Goal: Task Accomplishment & Management: Manage account settings

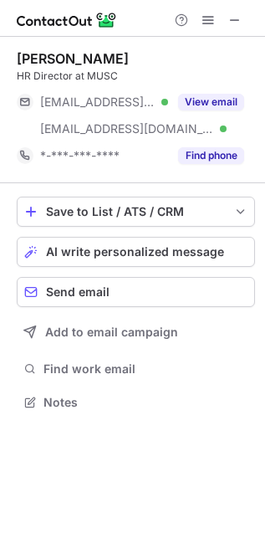
scroll to position [390, 265]
click at [218, 17] on button at bounding box center [208, 20] width 20 height 20
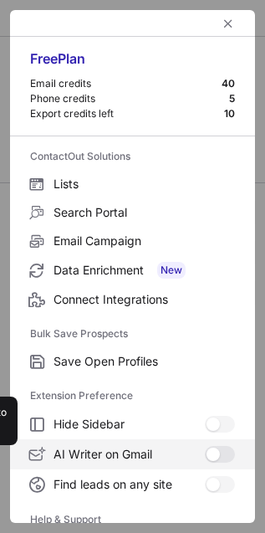
scroll to position [163, 0]
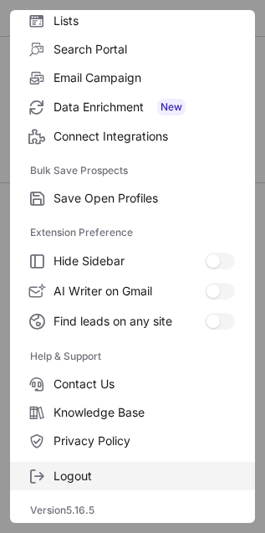
click at [105, 479] on span "Logout" at bounding box center [145, 476] width 182 height 15
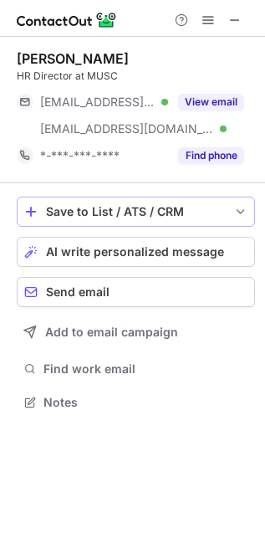
scroll to position [390, 265]
click at [205, 23] on span at bounding box center [208, 19] width 13 height 13
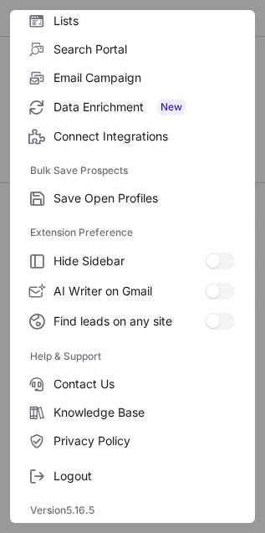
scroll to position [0, 0]
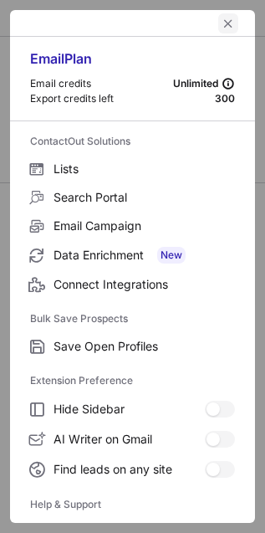
click at [222, 23] on span "left-button" at bounding box center [228, 23] width 13 height 13
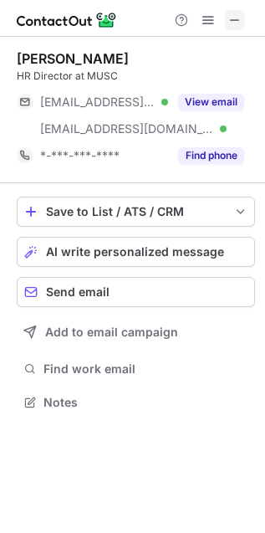
click at [239, 18] on span at bounding box center [235, 19] width 13 height 13
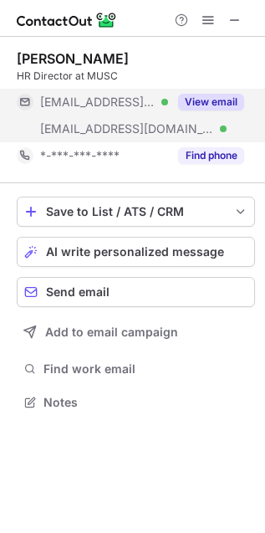
click at [212, 100] on button "View email" at bounding box center [211, 102] width 66 height 17
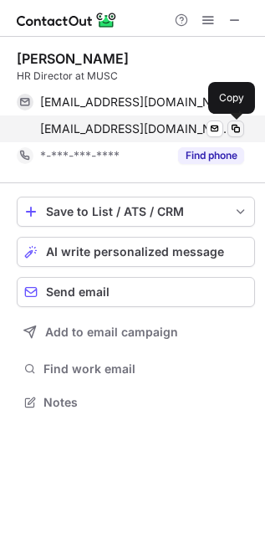
click at [234, 128] on span at bounding box center [235, 128] width 13 height 13
click at [239, 131] on span at bounding box center [235, 128] width 13 height 13
click at [236, 123] on span at bounding box center [235, 128] width 13 height 13
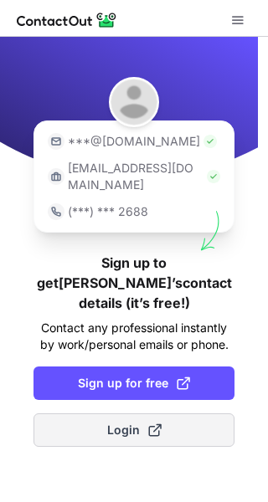
click at [114, 422] on span "Login" at bounding box center [134, 430] width 54 height 17
